Goal: Transaction & Acquisition: Obtain resource

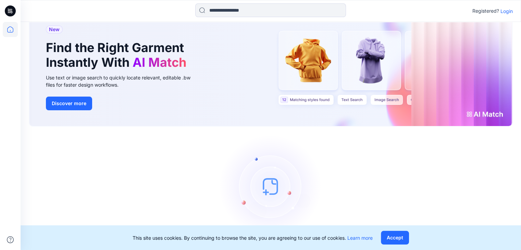
scroll to position [29, 0]
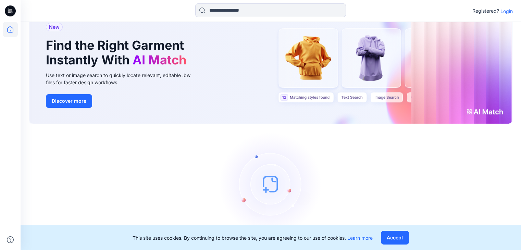
click at [505, 13] on p "Login" at bounding box center [507, 11] width 12 height 7
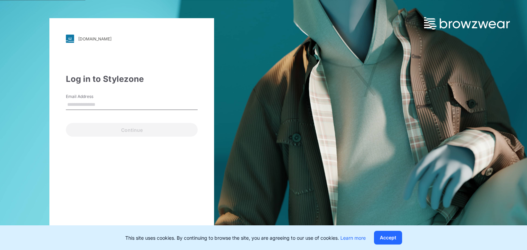
type input "**********"
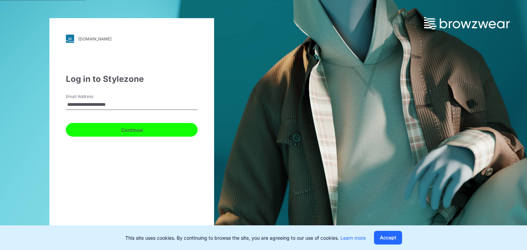
click at [136, 131] on button "Continue" at bounding box center [132, 130] width 132 height 14
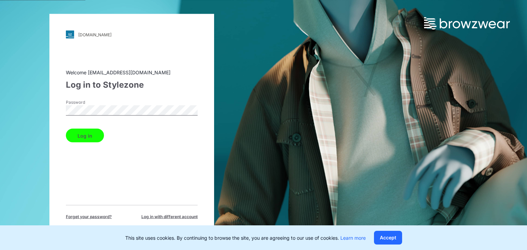
drag, startPoint x: 88, startPoint y: 135, endPoint x: 224, endPoint y: 128, distance: 135.9
click at [87, 135] on button "Log in" at bounding box center [85, 136] width 38 height 14
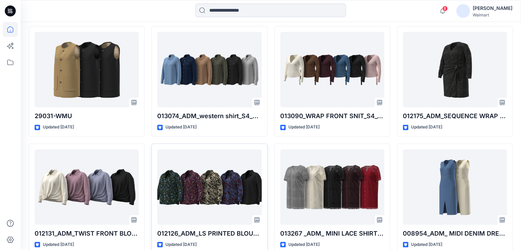
scroll to position [3157, 0]
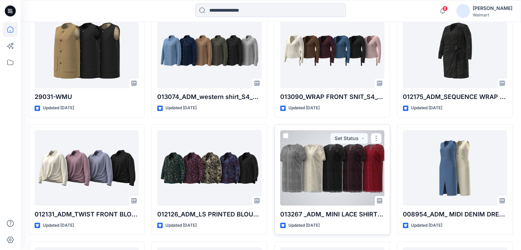
click at [311, 159] on div at bounding box center [332, 167] width 104 height 75
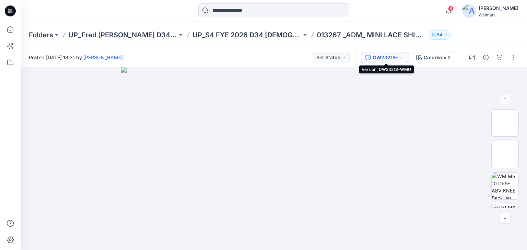
click at [383, 58] on div "DW2321B-WMU" at bounding box center [389, 58] width 32 height 8
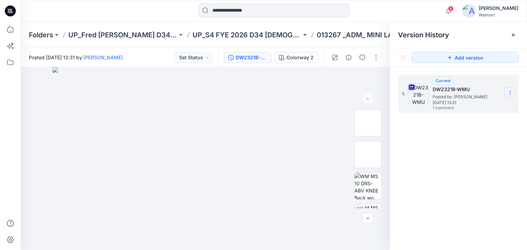
click at [511, 93] on icon at bounding box center [509, 92] width 5 height 5
click at [472, 105] on span "Download Source BW File" at bounding box center [475, 106] width 58 height 8
